Goal: Task Accomplishment & Management: Use online tool/utility

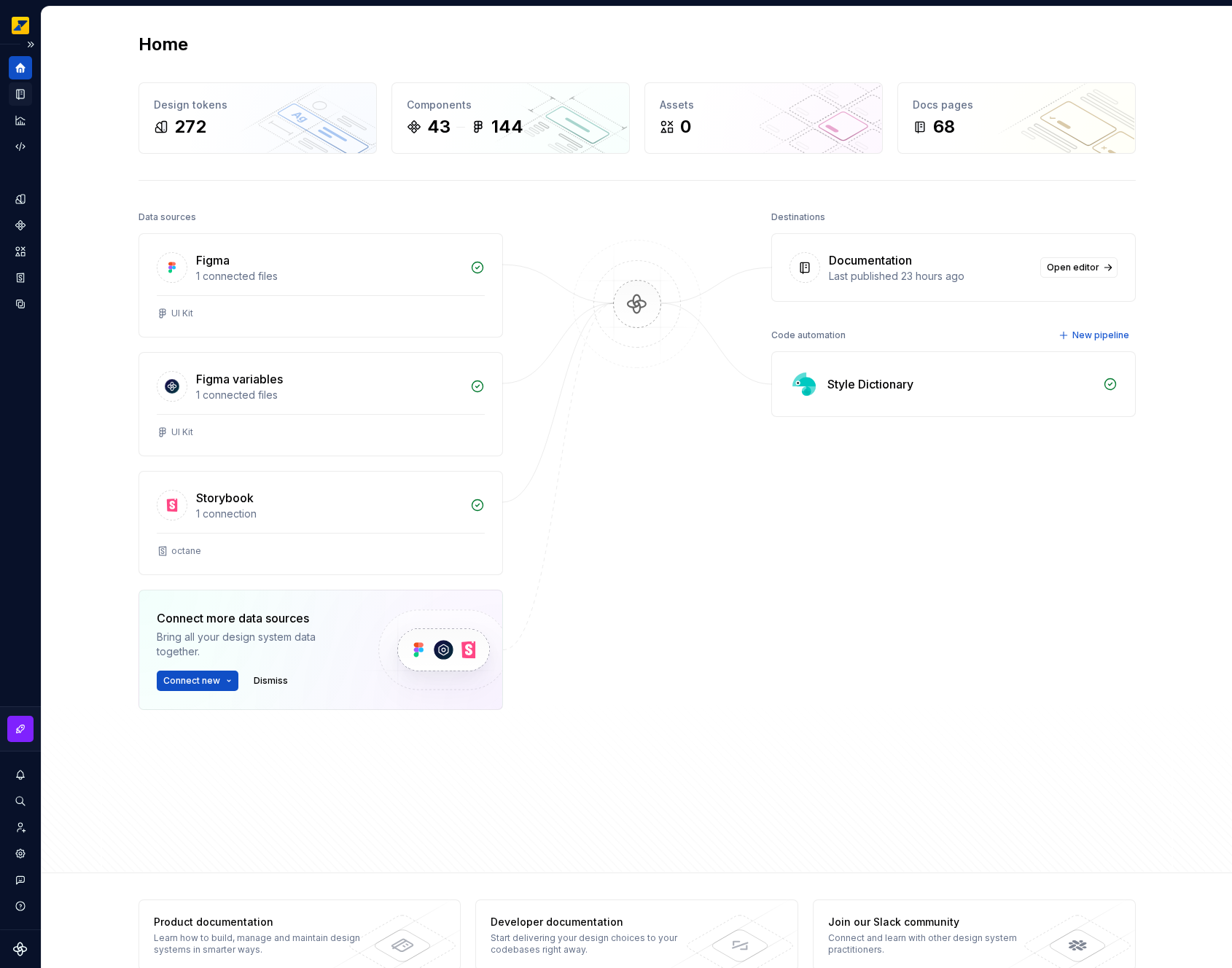
click at [29, 93] on div "Documentation" at bounding box center [20, 93] width 23 height 23
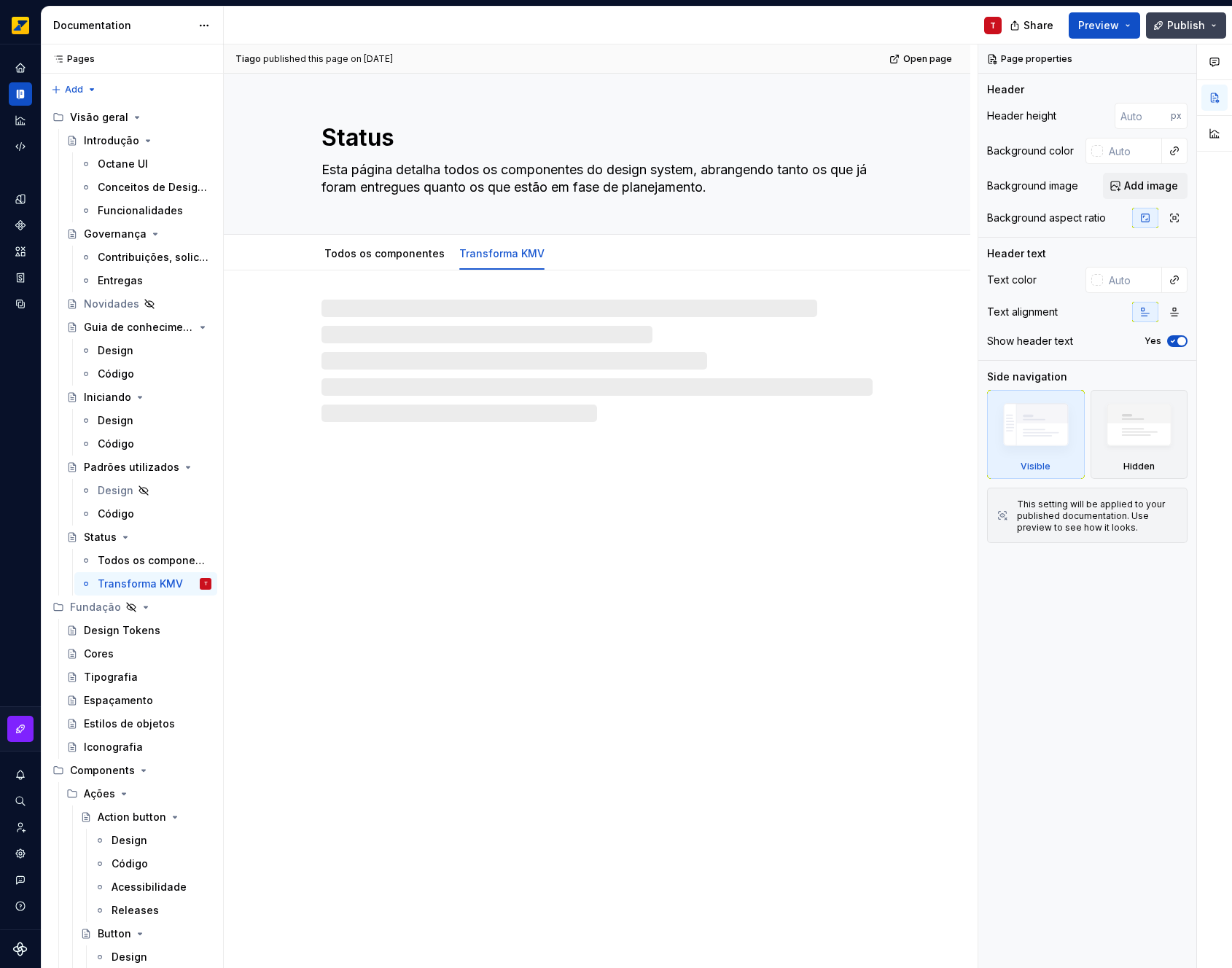
click at [1174, 32] on button "Publish" at bounding box center [1186, 25] width 80 height 26
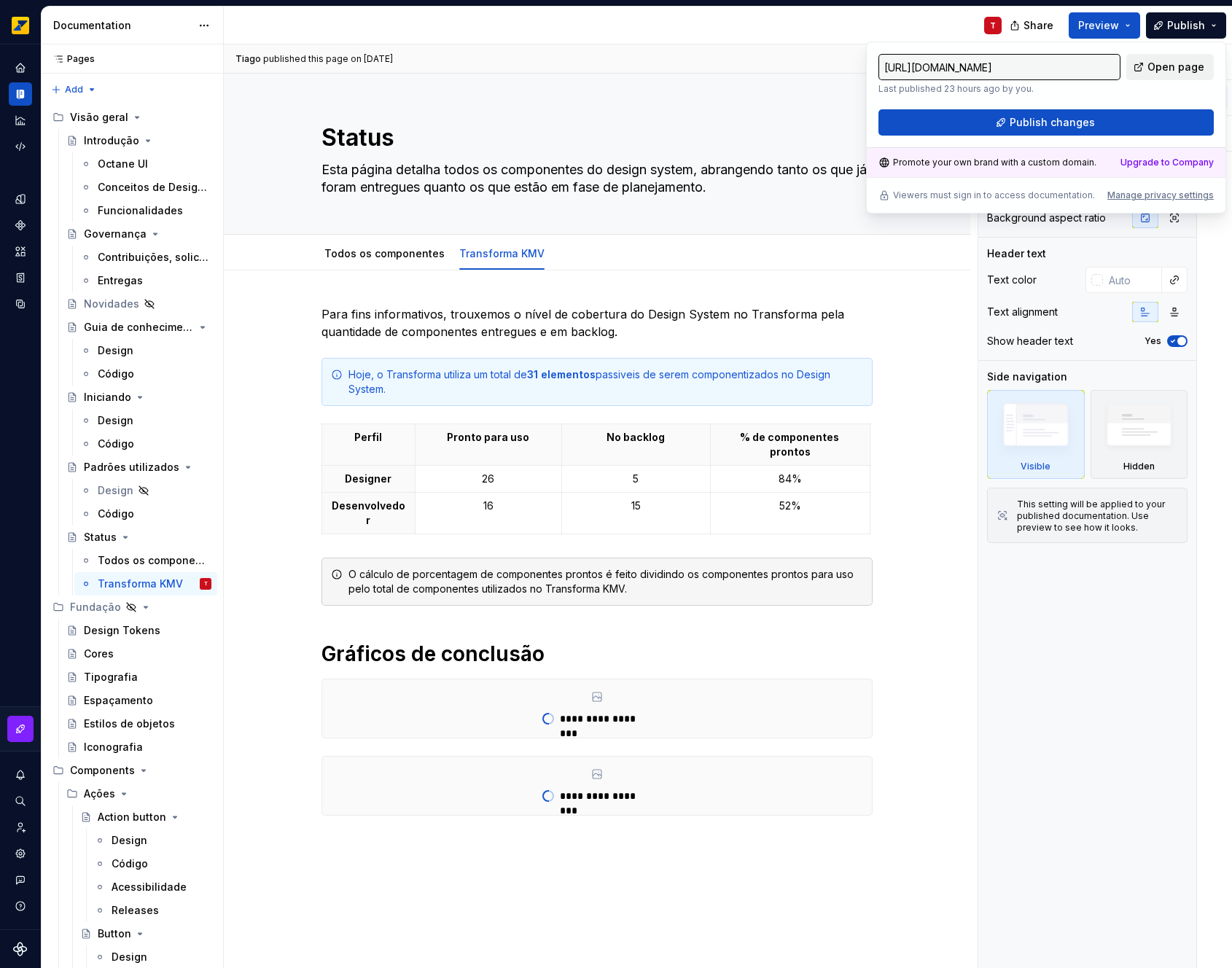
click at [1158, 60] on span "Open page" at bounding box center [1175, 67] width 57 height 14
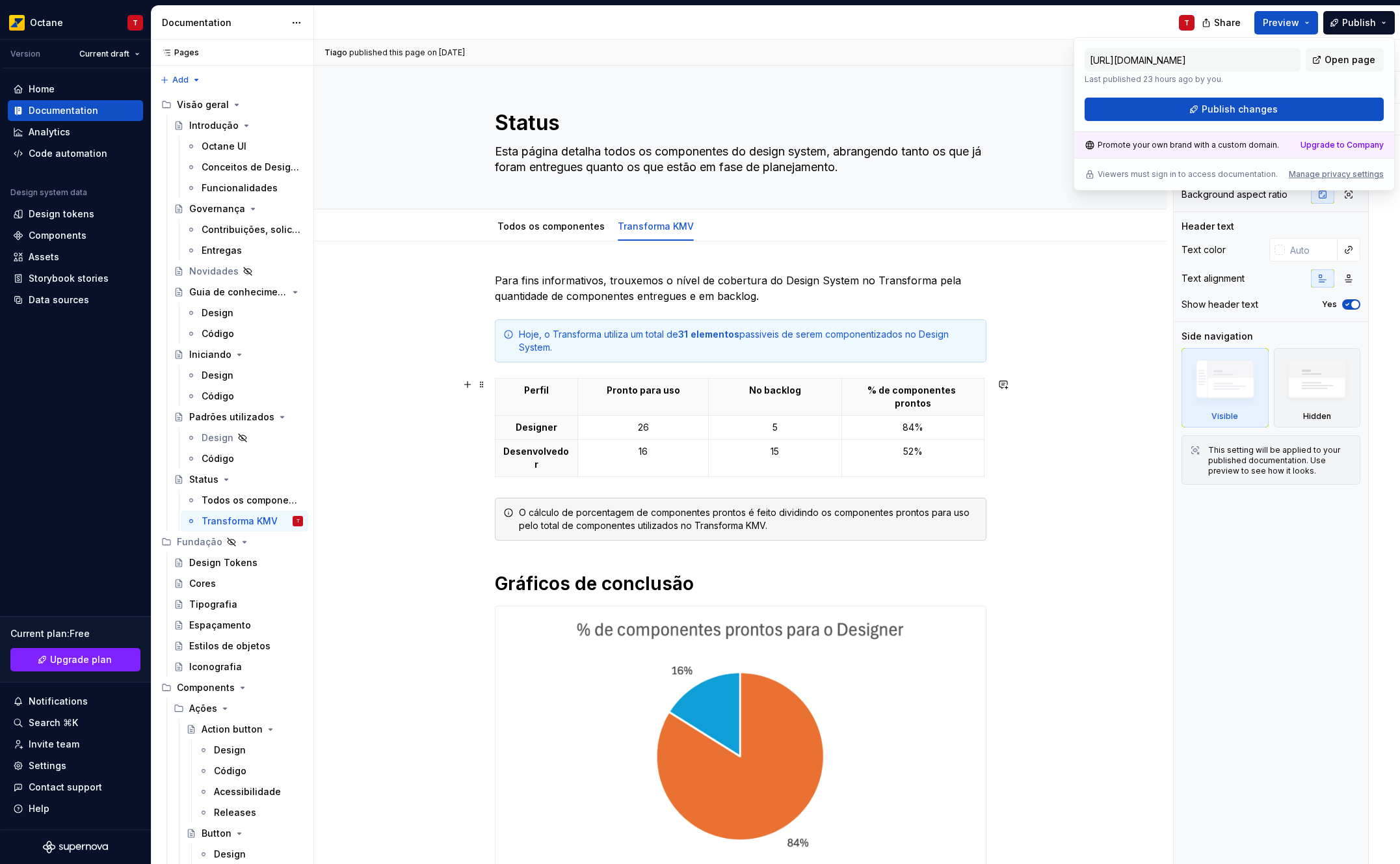
click at [1099, 395] on div "Para fins informativos, trouxemos o nível de cobertura do Design System no Tran…" at bounding box center [740, 865] width 853 height 1247
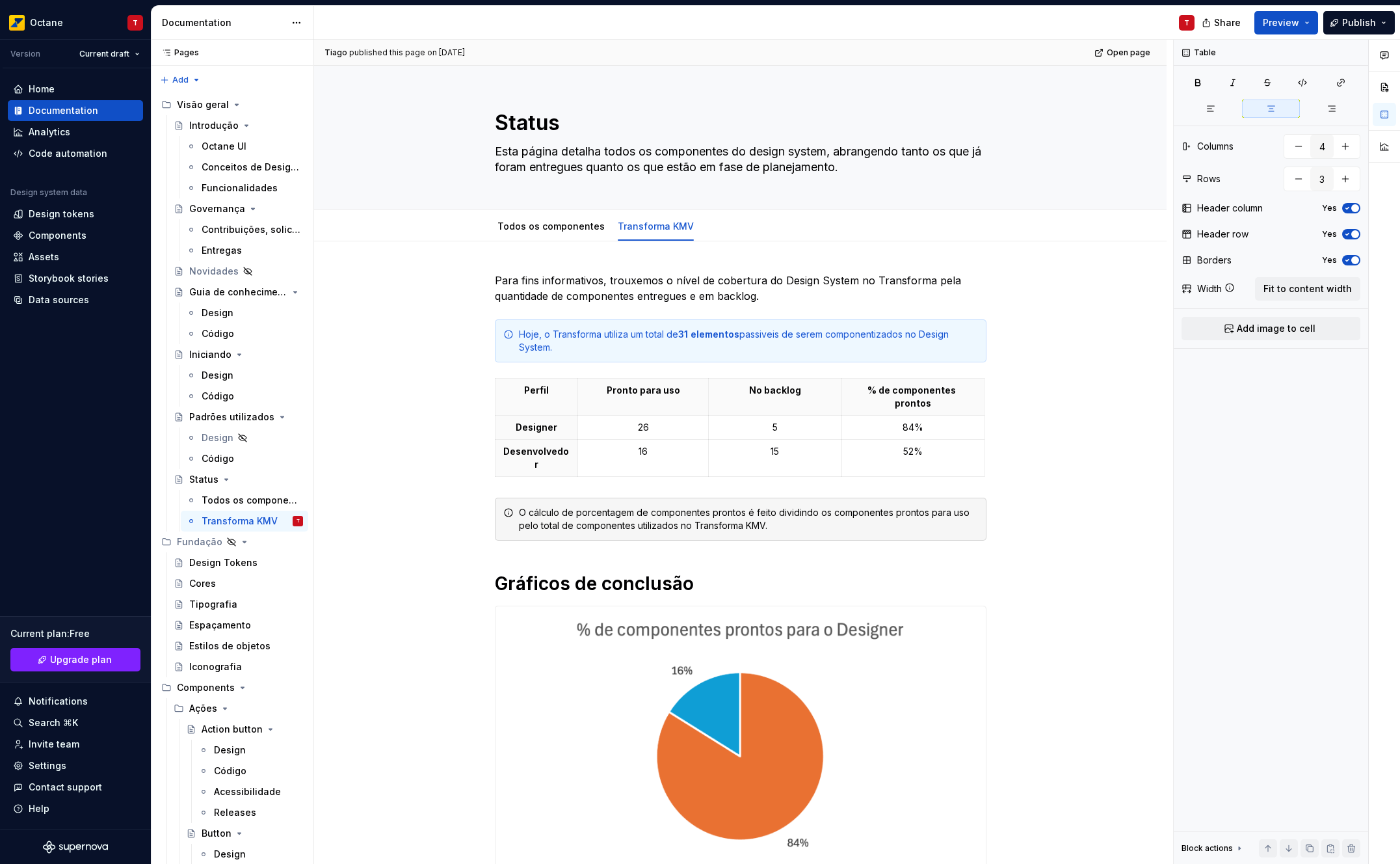
type textarea "*"
